Goal: Task Accomplishment & Management: Use online tool/utility

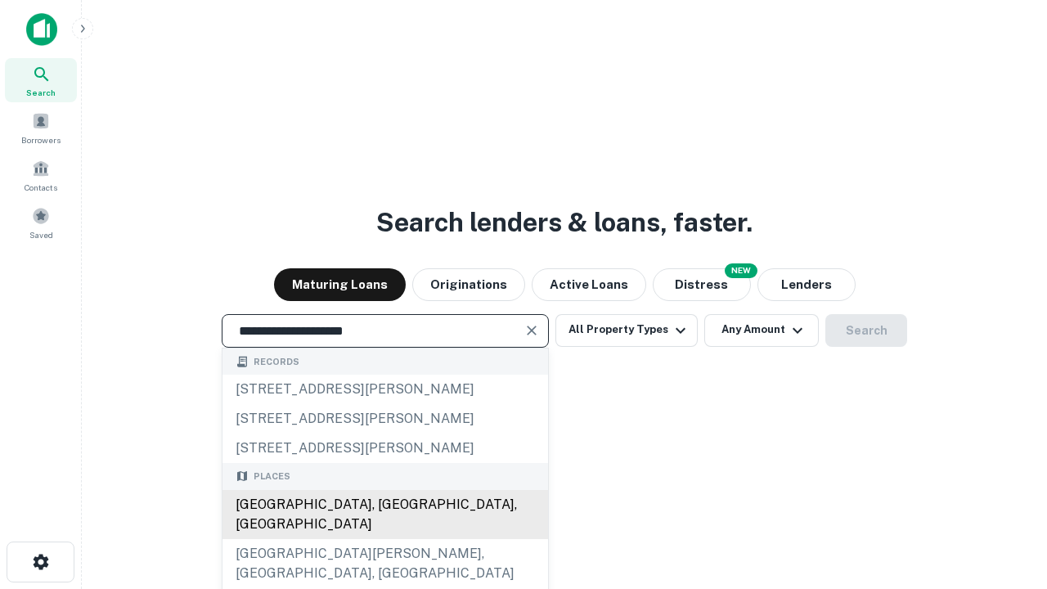
click at [385, 539] on div "[GEOGRAPHIC_DATA], [GEOGRAPHIC_DATA], [GEOGRAPHIC_DATA]" at bounding box center [386, 514] width 326 height 49
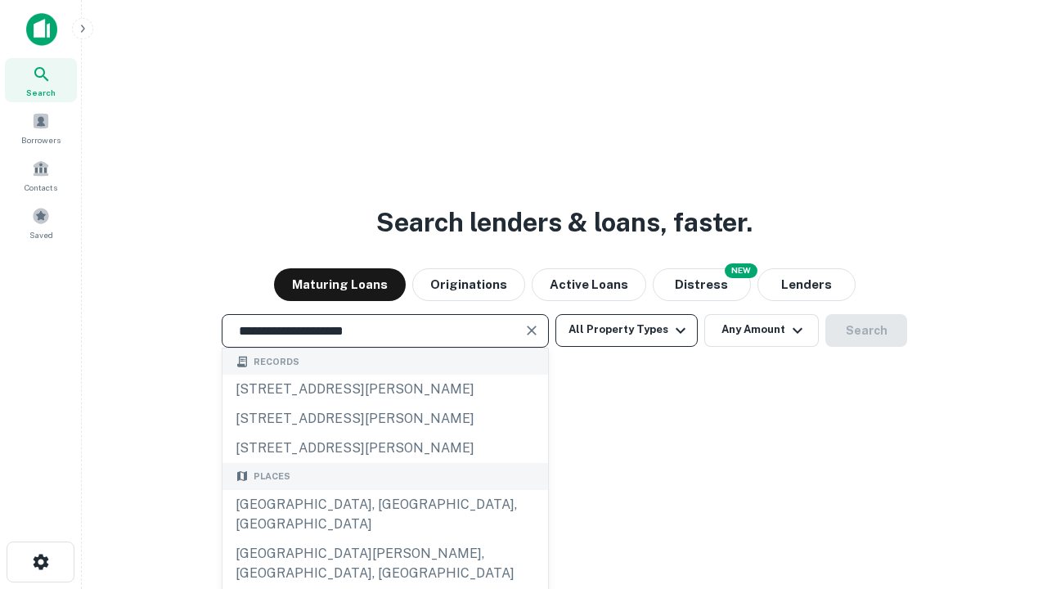
type input "**********"
click at [627, 330] on button "All Property Types" at bounding box center [627, 330] width 142 height 33
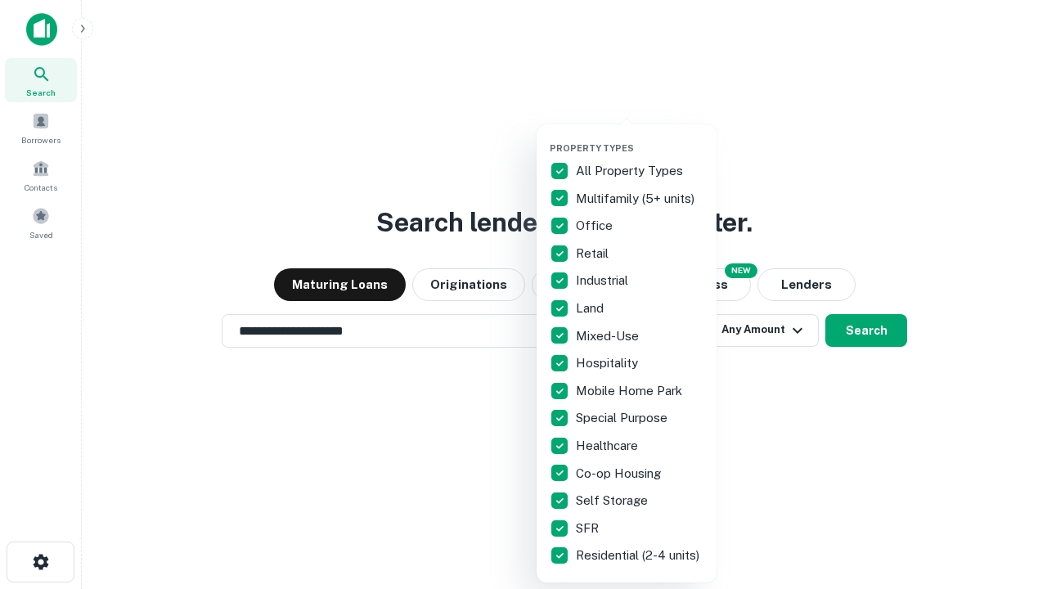
click at [640, 137] on button "button" at bounding box center [640, 137] width 180 height 1
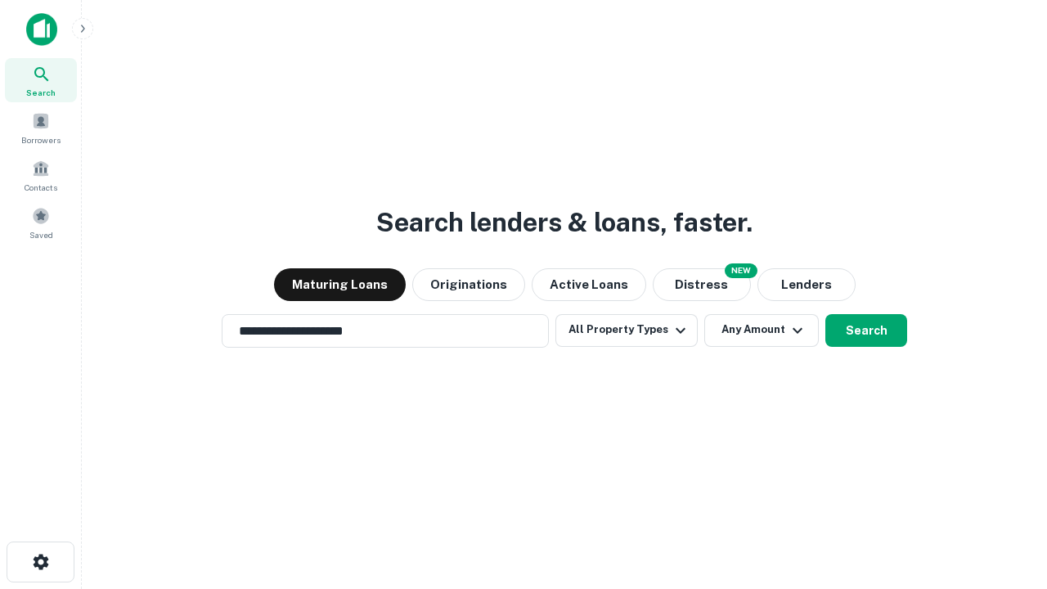
scroll to position [25, 0]
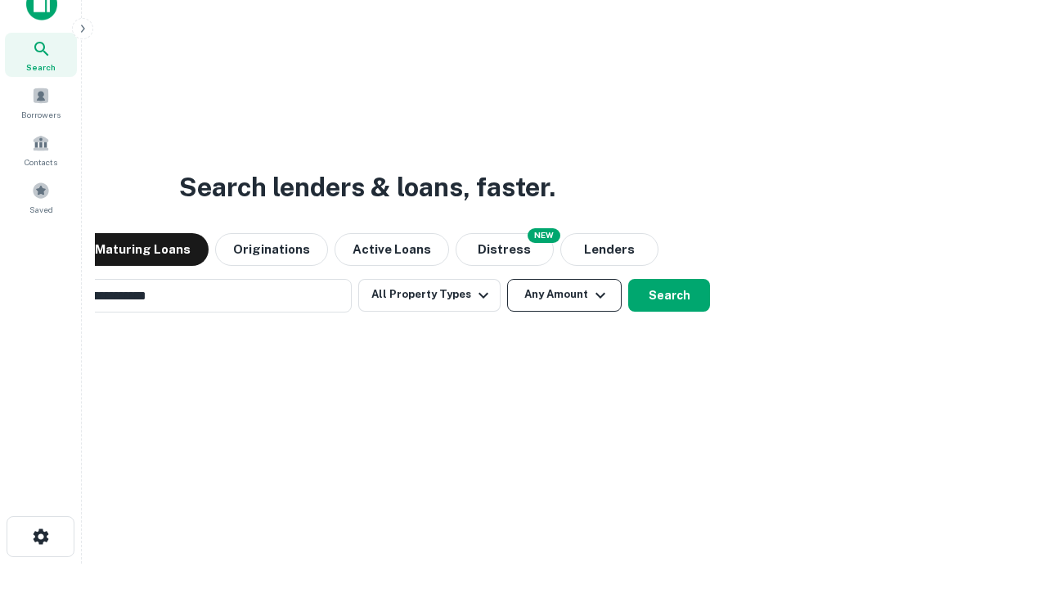
click at [507, 279] on button "Any Amount" at bounding box center [564, 295] width 115 height 33
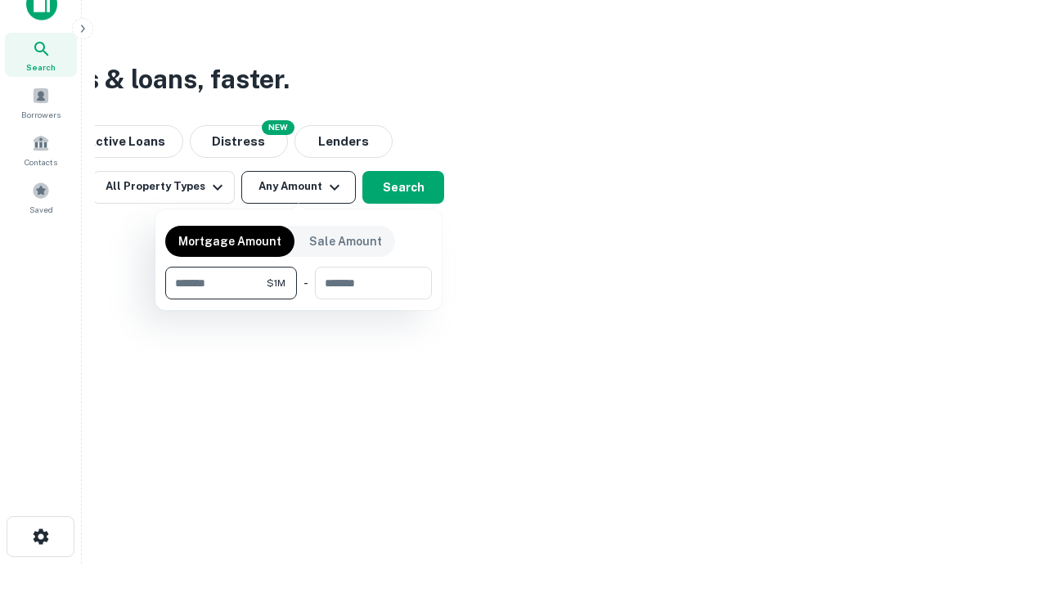
scroll to position [26, 0]
type input "*******"
click at [299, 299] on button "button" at bounding box center [298, 299] width 267 height 1
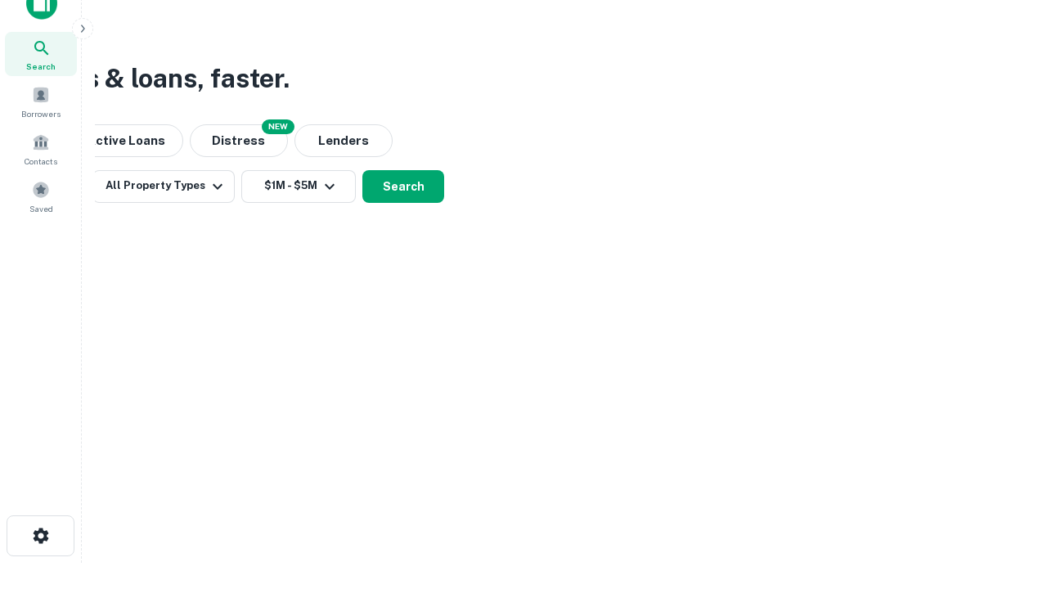
scroll to position [10, 302]
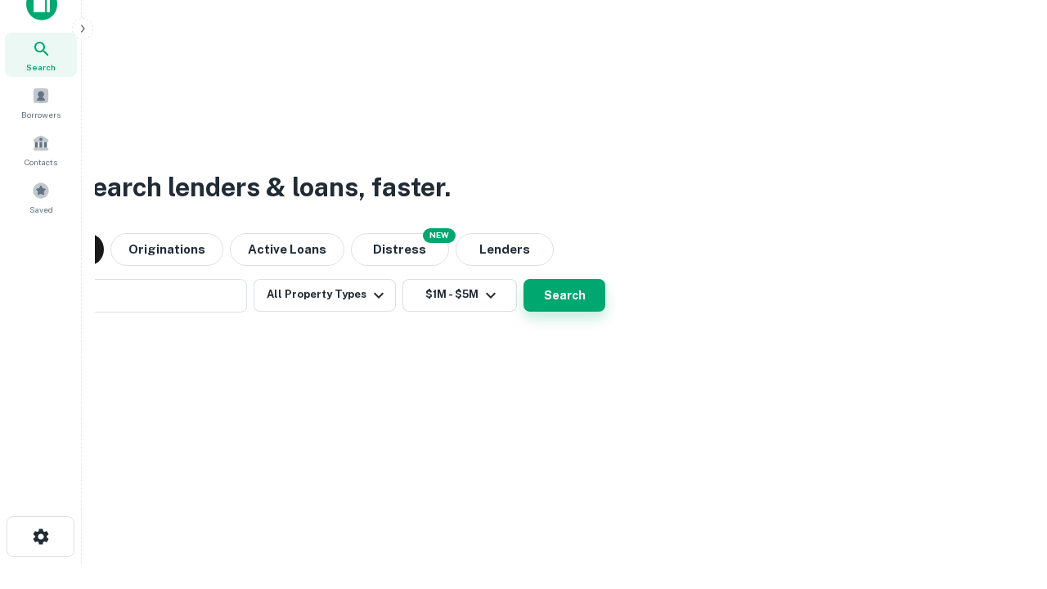
click at [524, 279] on button "Search" at bounding box center [565, 295] width 82 height 33
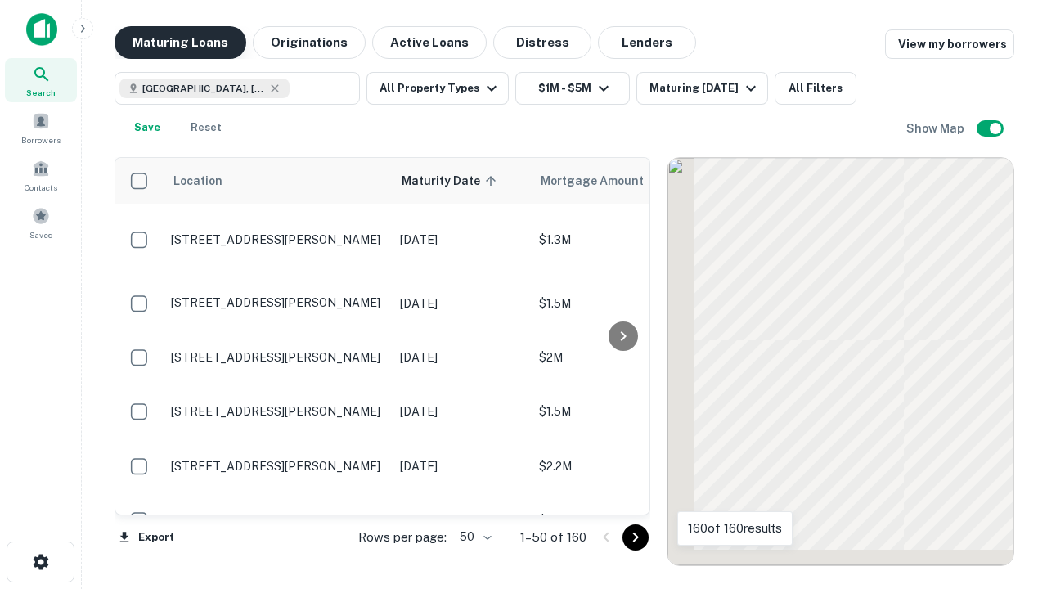
click at [180, 43] on button "Maturing Loans" at bounding box center [181, 42] width 132 height 33
